Goal: Navigation & Orientation: Find specific page/section

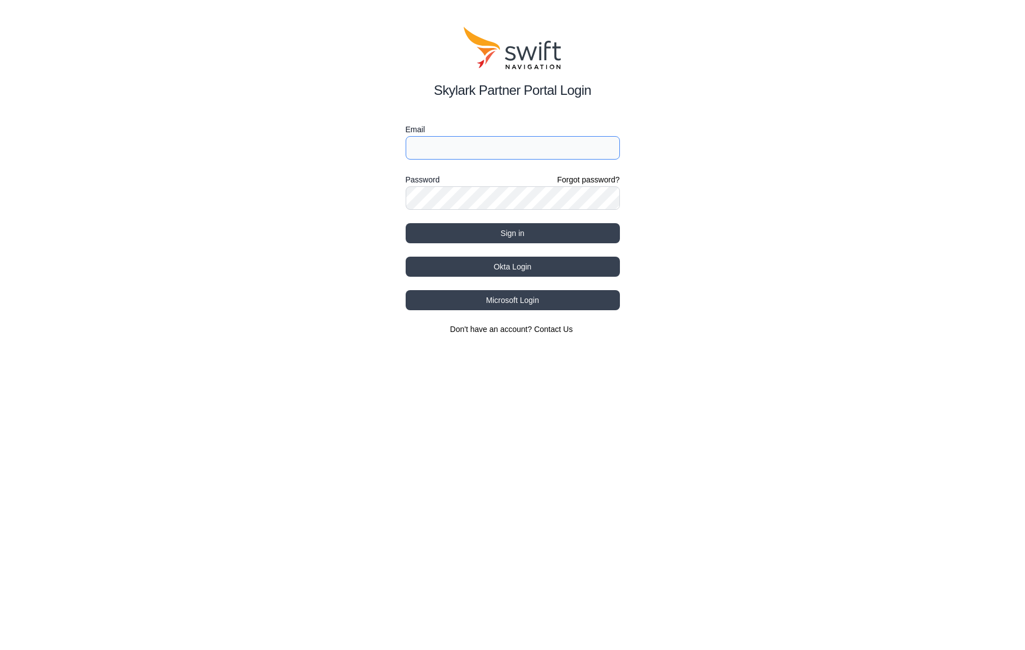
click at [538, 150] on input "Email" at bounding box center [513, 147] width 214 height 23
click at [525, 148] on input "Email" at bounding box center [513, 147] width 214 height 23
type input "marwan.ramadan+portal@swift-nav.com"
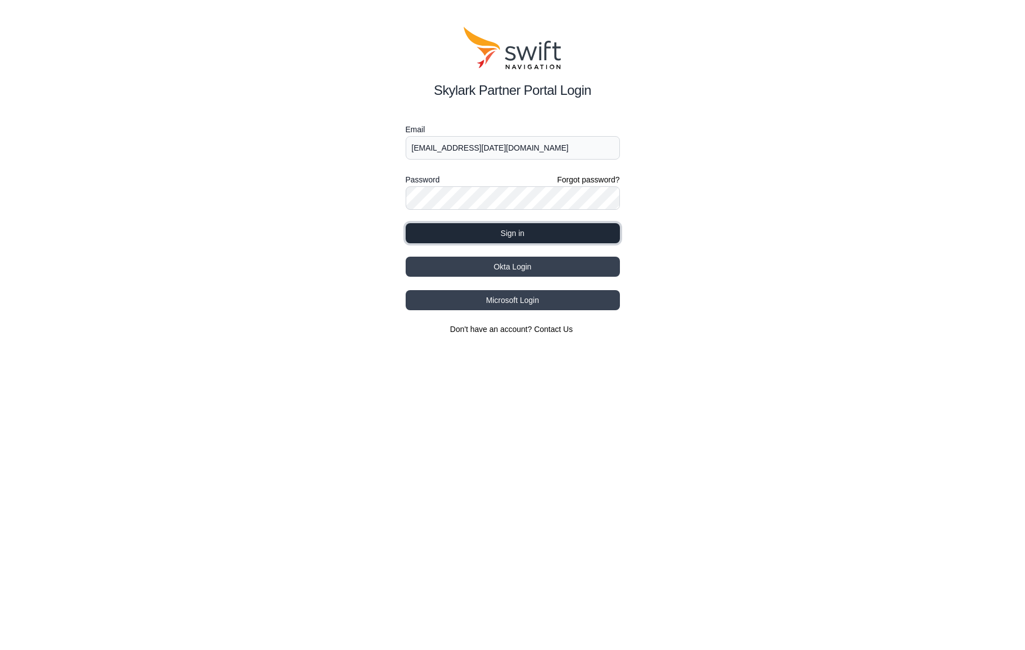
click at [612, 227] on button "Sign in" at bounding box center [513, 233] width 214 height 20
select select
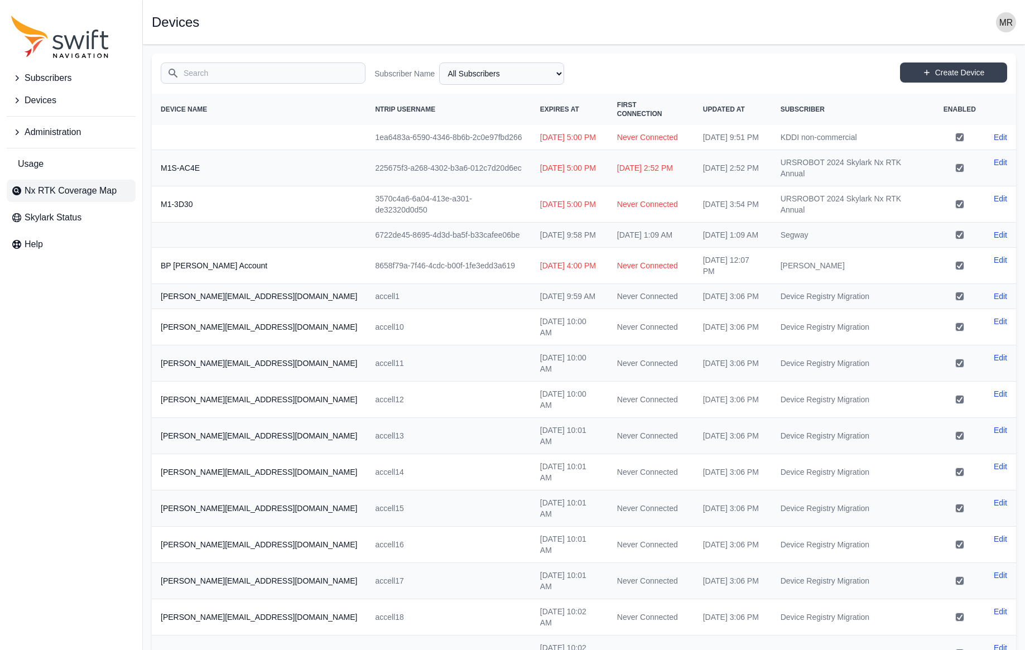
click at [49, 188] on span "Nx RTK Coverage Map" at bounding box center [71, 190] width 92 height 13
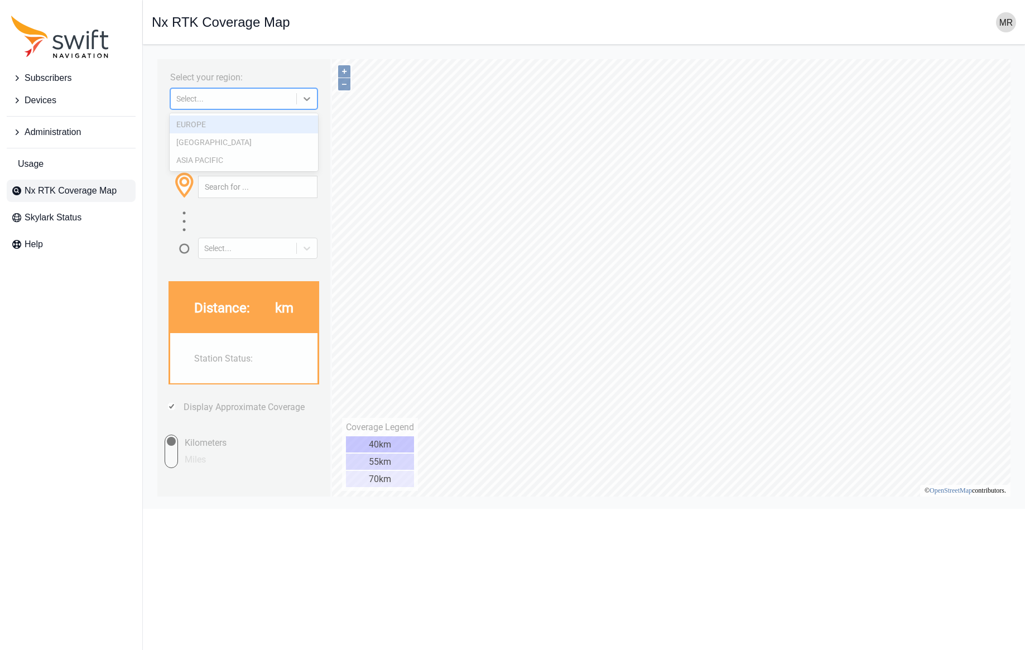
click at [287, 97] on div "Select..." at bounding box center [233, 98] width 114 height 9
click at [244, 125] on div "EUROPE" at bounding box center [244, 125] width 149 height 18
